Goal: Information Seeking & Learning: Find contact information

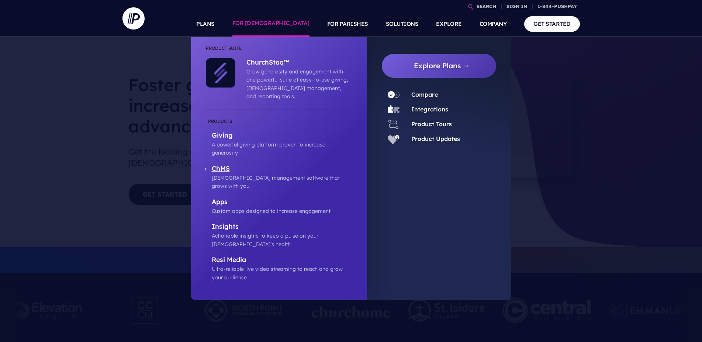
click at [256, 164] on p "ChMS" at bounding box center [282, 168] width 141 height 9
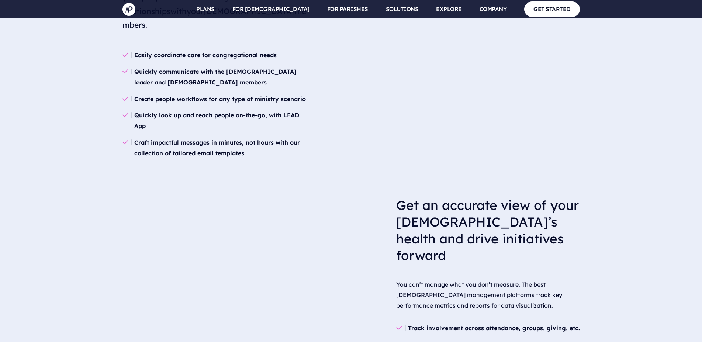
scroll to position [1053, 0]
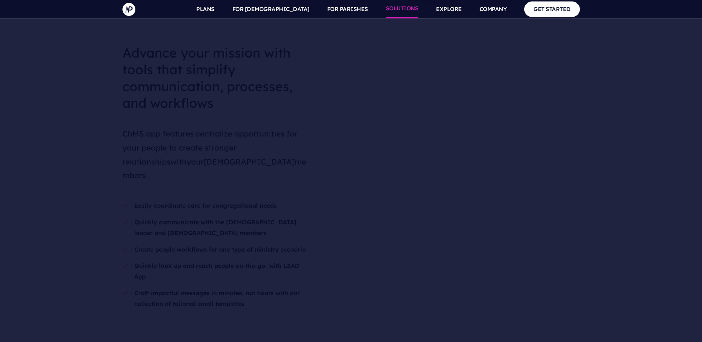
click at [401, 8] on link "SOLUTIONS" at bounding box center [402, 9] width 33 height 18
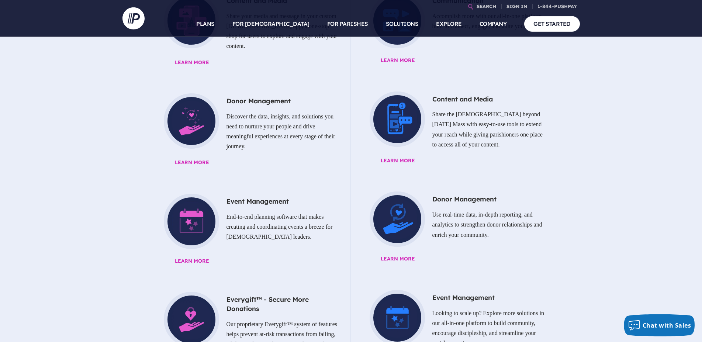
scroll to position [513, 0]
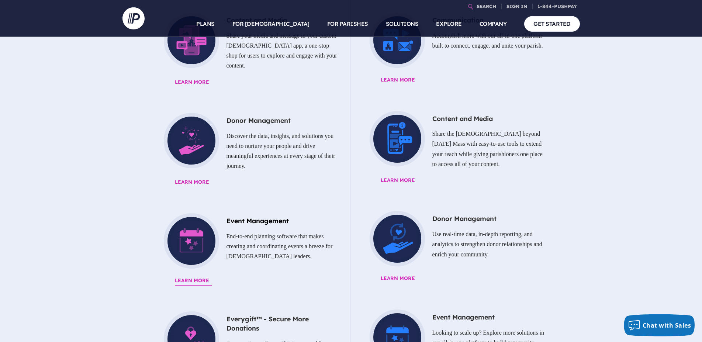
click at [190, 228] on p "End-to-end planning software that makes creating and coordinating events a bree…" at bounding box center [247, 246] width 183 height 36
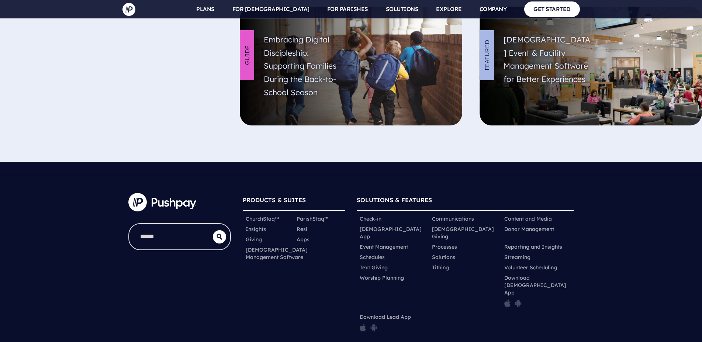
scroll to position [2643, 0]
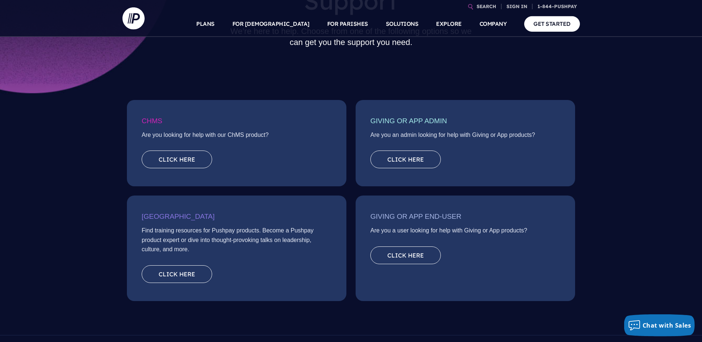
scroll to position [75, 0]
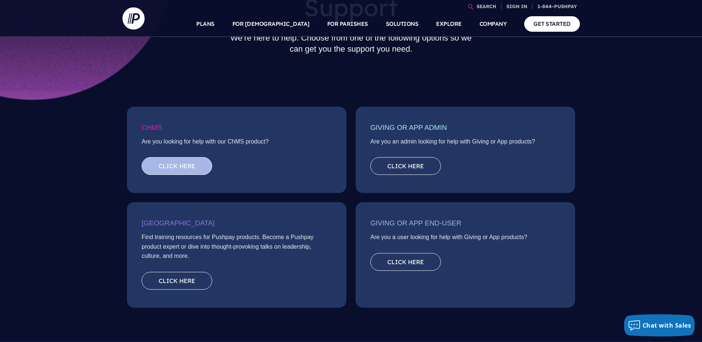
click at [193, 166] on link "Click here" at bounding box center [177, 166] width 70 height 18
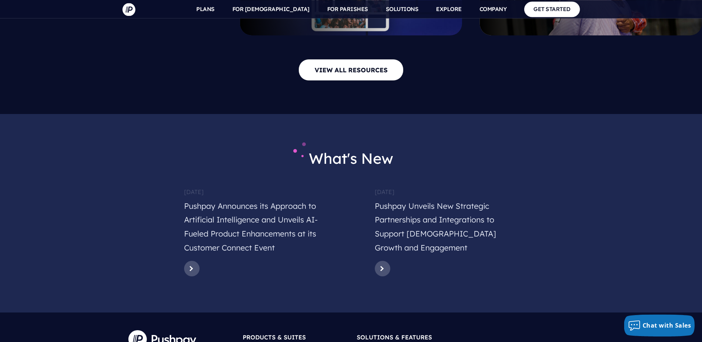
scroll to position [3752, 0]
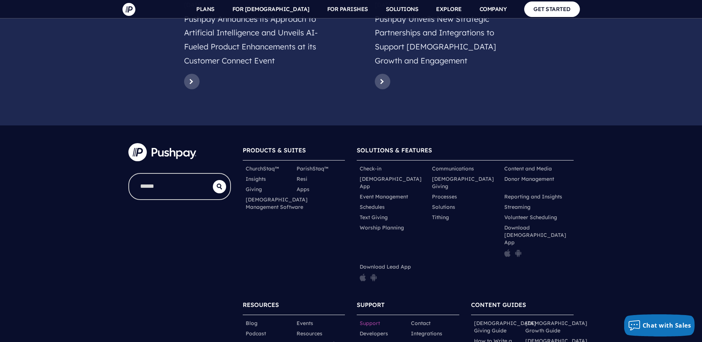
click at [372, 319] on link "Support" at bounding box center [370, 322] width 20 height 7
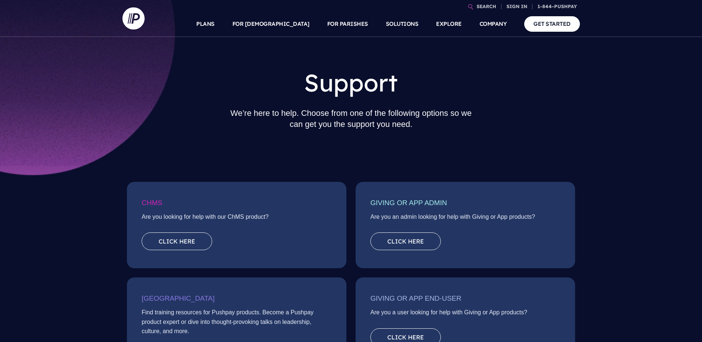
click at [162, 243] on link "Click here" at bounding box center [177, 241] width 70 height 18
